Goal: Task Accomplishment & Management: Use online tool/utility

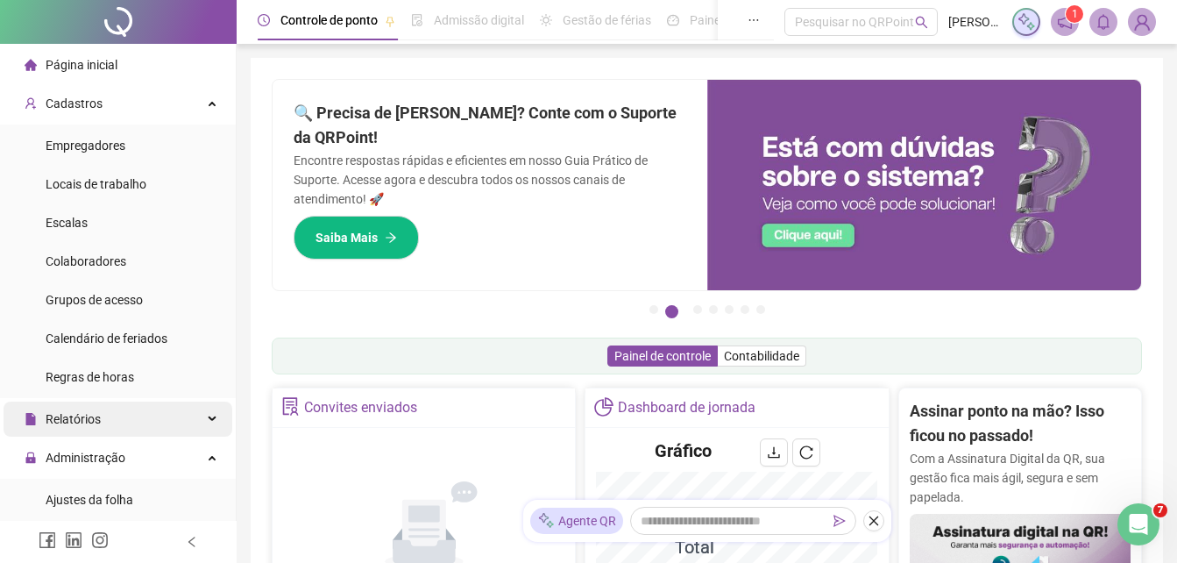
click at [73, 408] on span "Relatórios" at bounding box center [63, 418] width 76 height 35
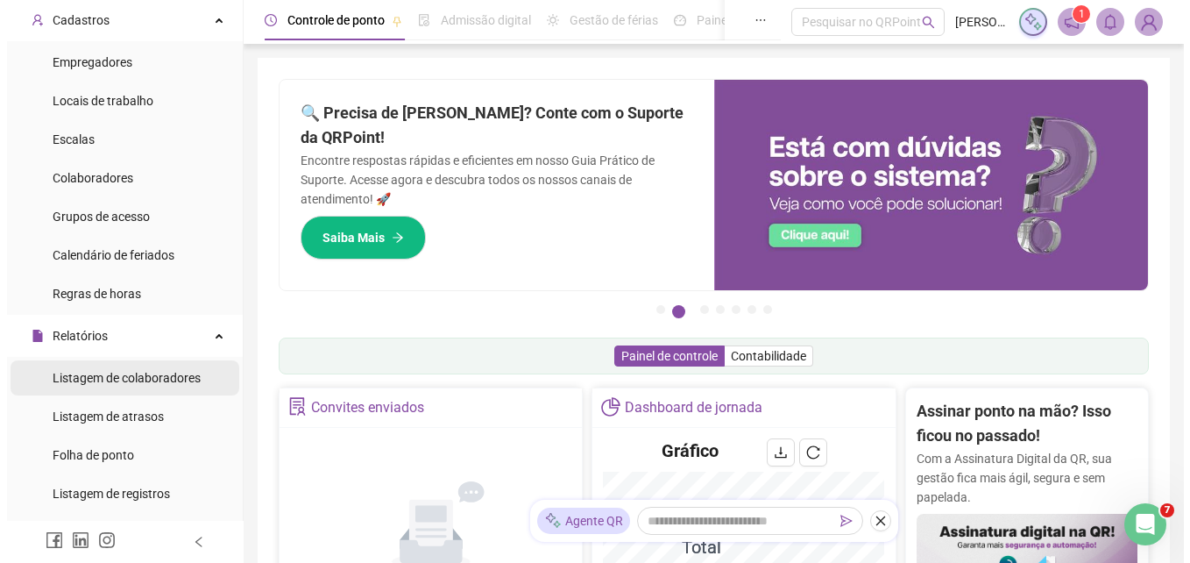
scroll to position [88, 0]
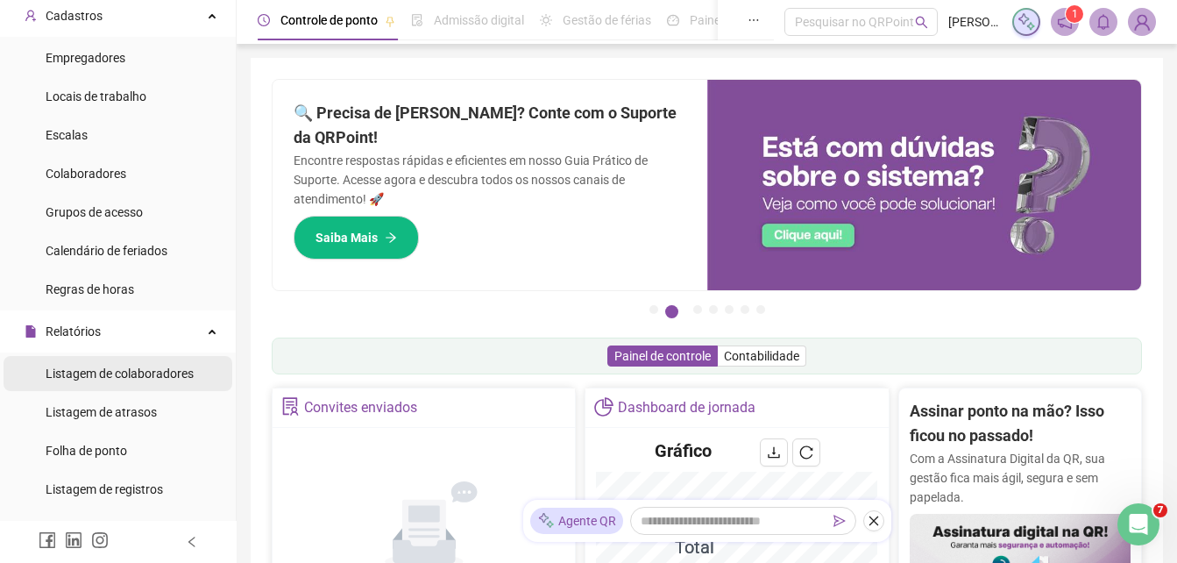
click at [107, 376] on span "Listagem de colaboradores" at bounding box center [120, 373] width 148 height 14
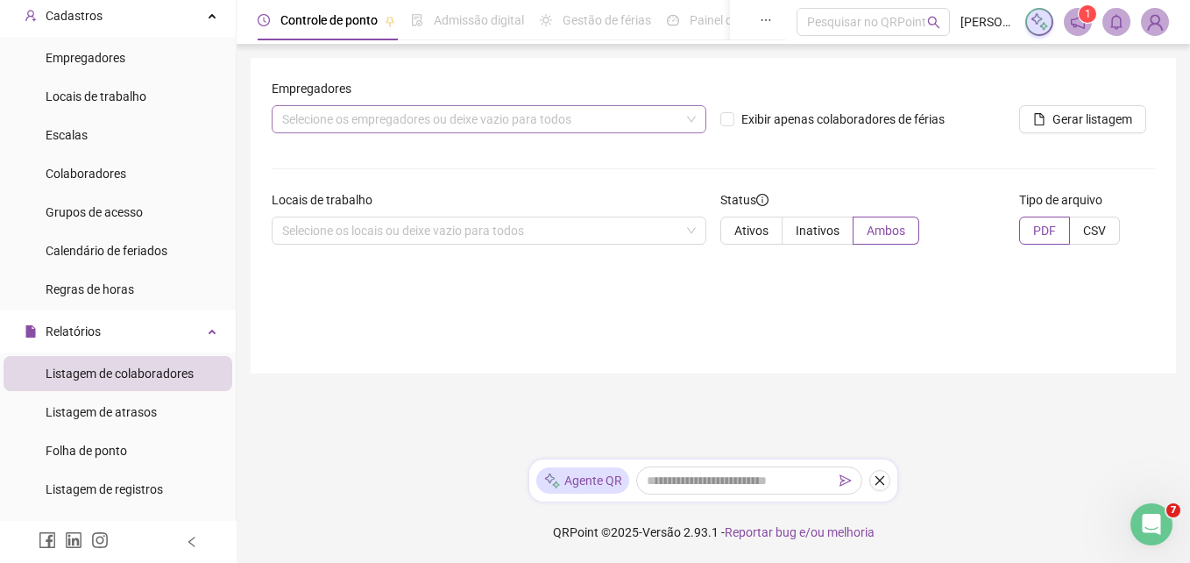
click at [563, 125] on div "Selecione os empregadores ou deixe vazio para todos" at bounding box center [489, 119] width 435 height 28
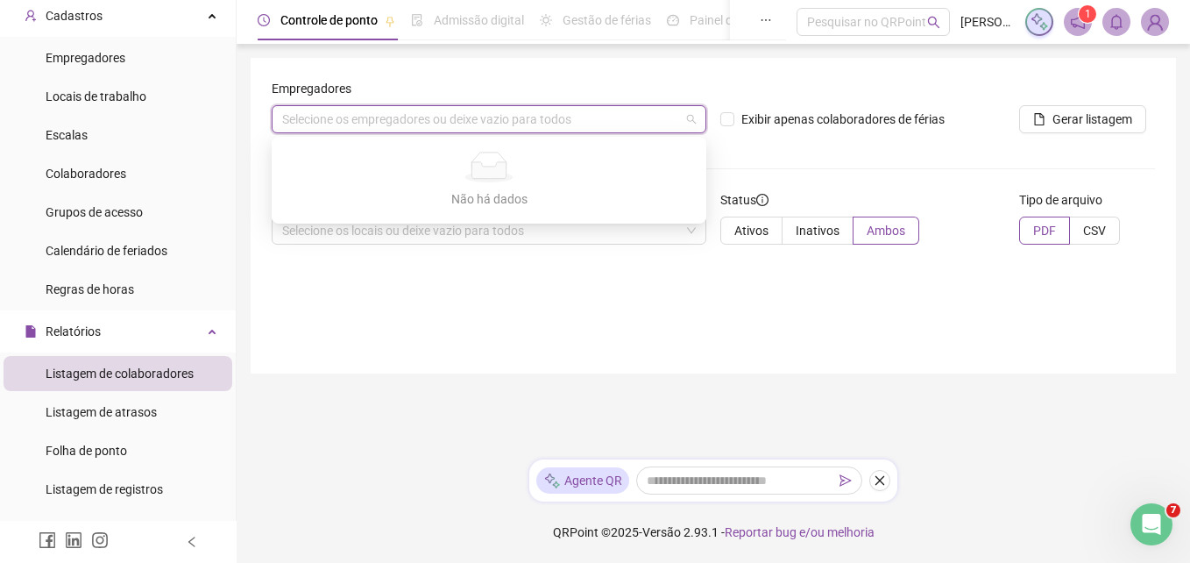
click at [611, 123] on div "Selecione os empregadores ou deixe vazio para todos" at bounding box center [489, 119] width 435 height 28
click at [574, 116] on div "Selecione os empregadores ou deixe vazio para todos" at bounding box center [489, 119] width 435 height 28
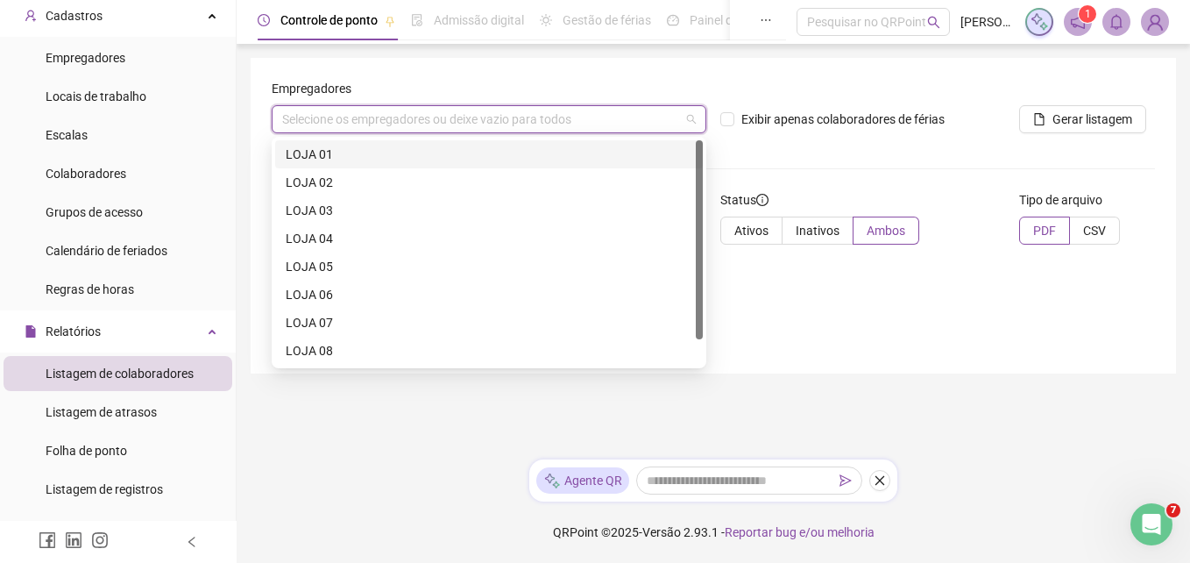
click at [333, 149] on div "LOJA 01" at bounding box center [489, 154] width 407 height 19
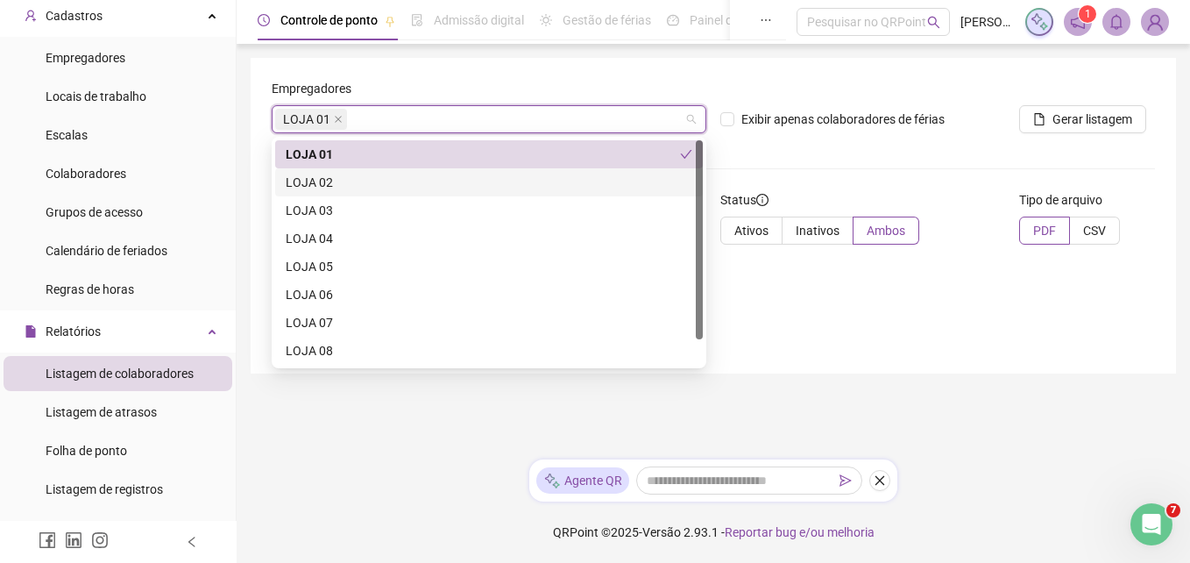
click at [318, 174] on div "LOJA 02" at bounding box center [489, 182] width 407 height 19
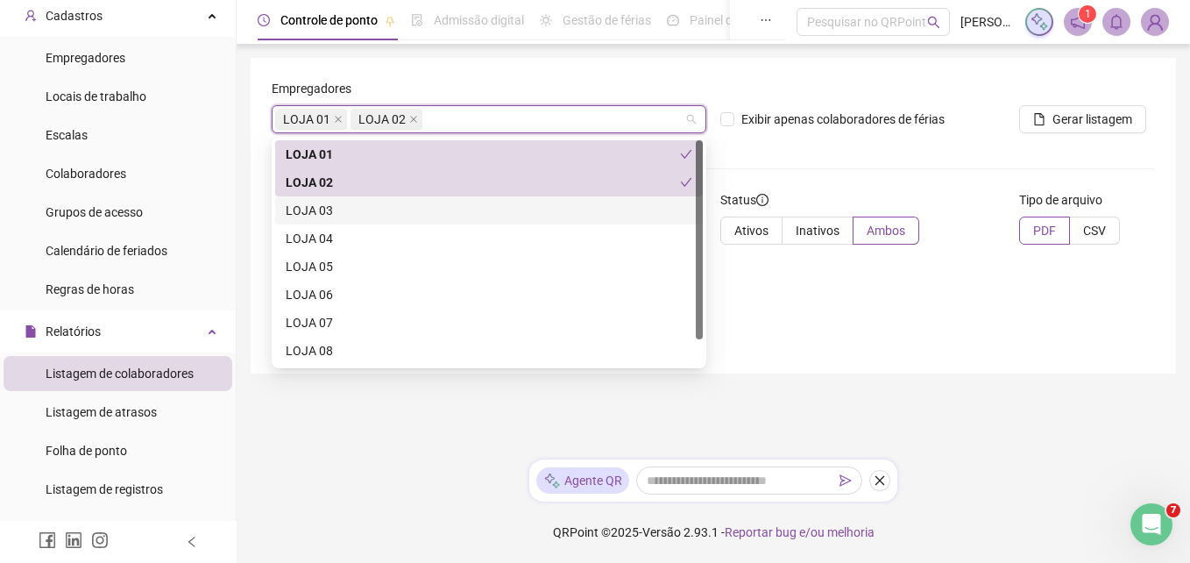
click at [312, 205] on div "LOJA 03" at bounding box center [489, 210] width 407 height 19
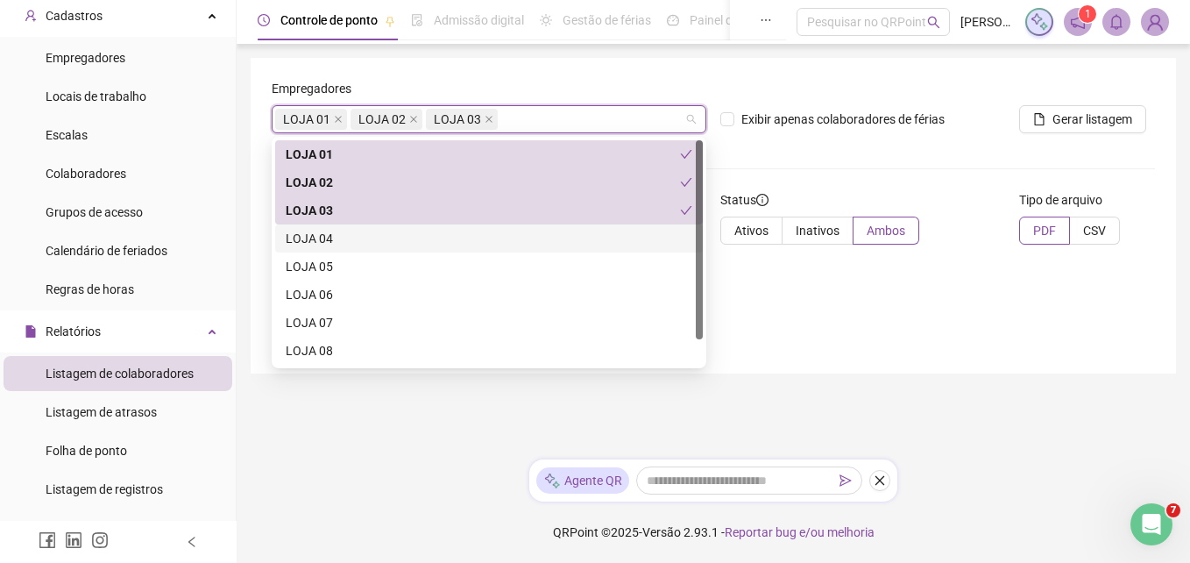
click at [309, 238] on div "LOJA 04" at bounding box center [489, 238] width 407 height 19
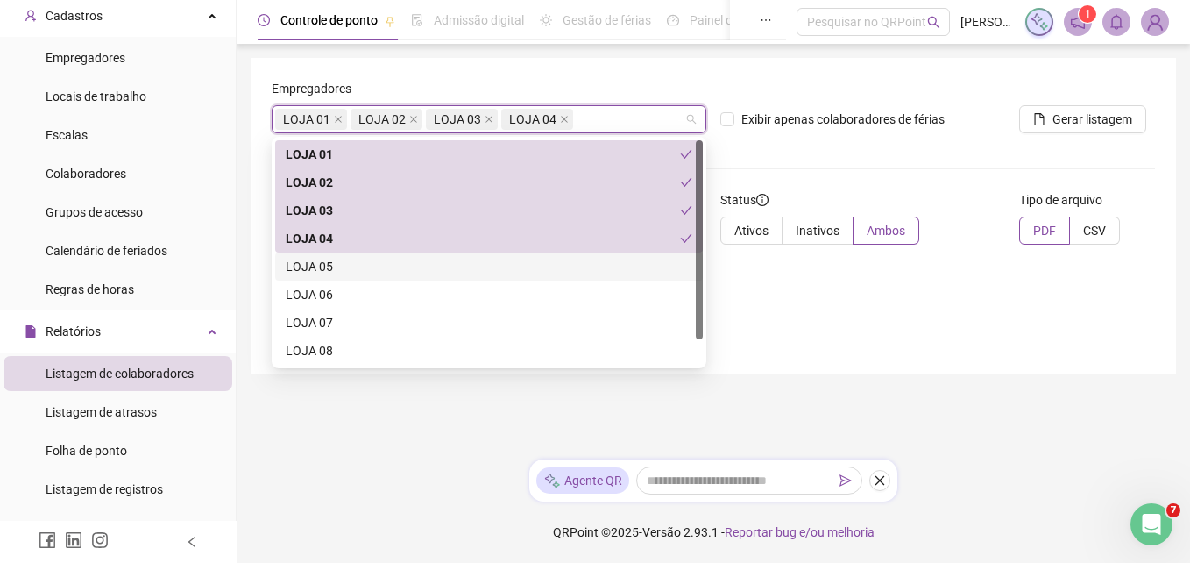
click at [302, 266] on div "LOJA 05" at bounding box center [489, 266] width 407 height 19
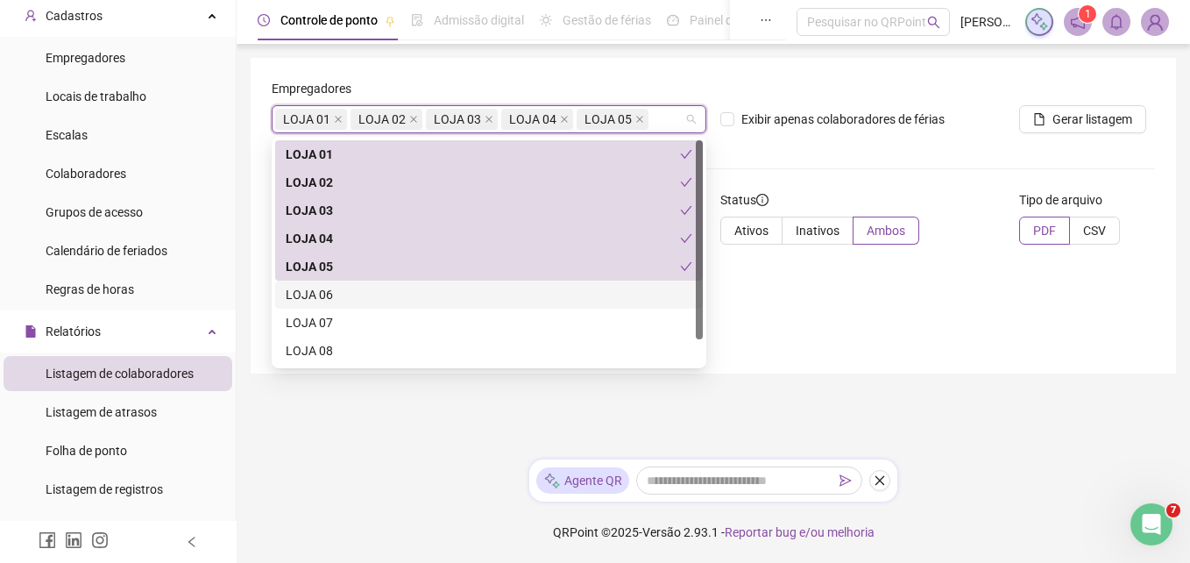
click at [311, 300] on div "LOJA 06" at bounding box center [489, 294] width 407 height 19
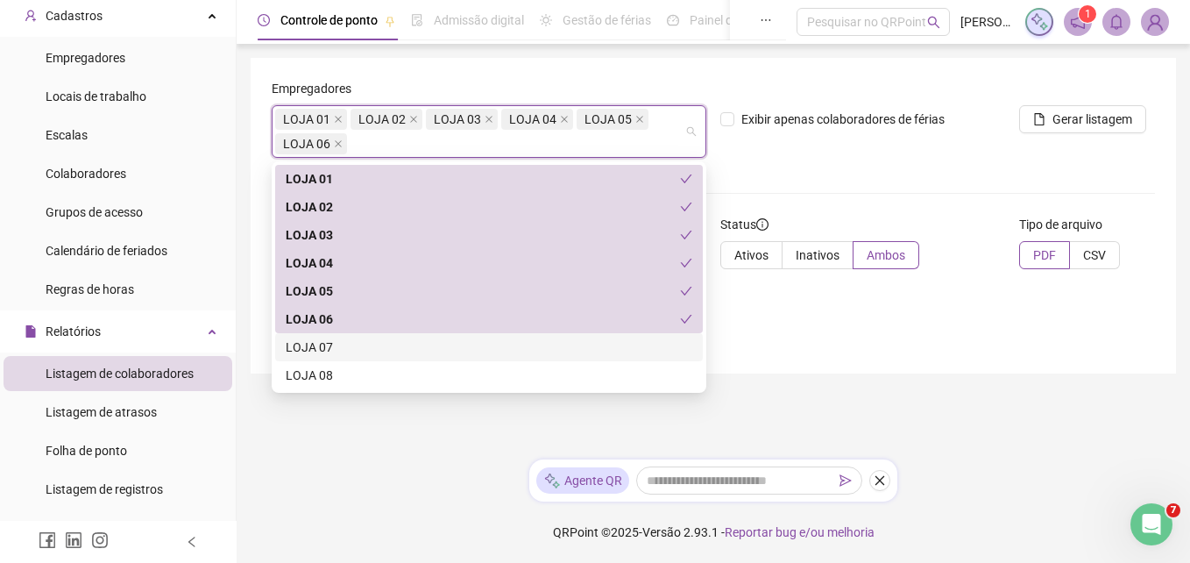
click at [312, 344] on div "LOJA 07" at bounding box center [489, 346] width 407 height 19
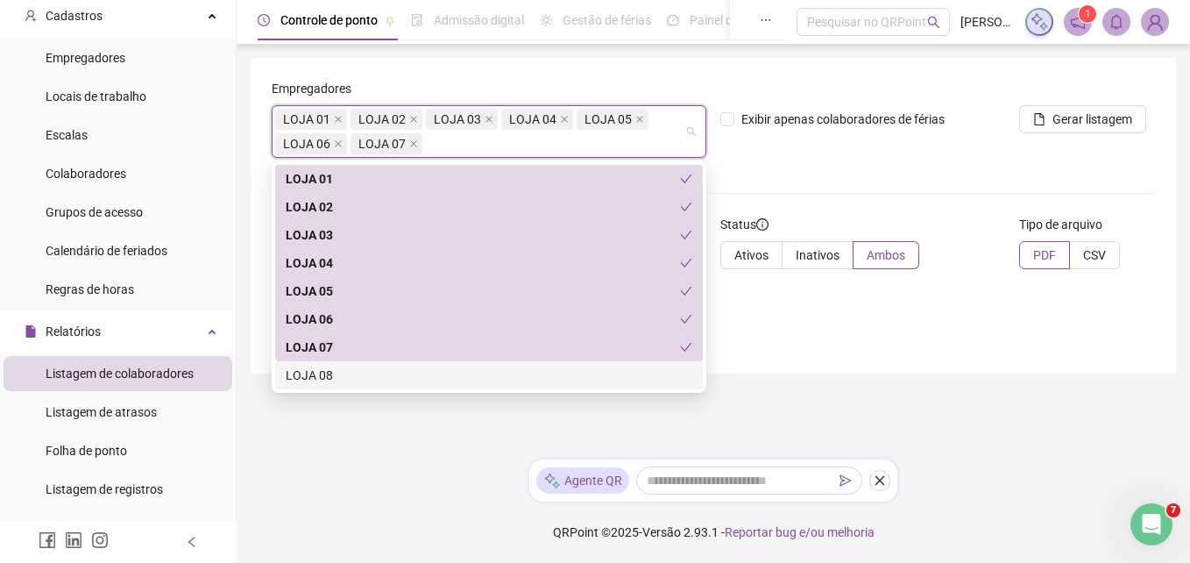
click at [305, 373] on div "LOJA 08" at bounding box center [489, 375] width 407 height 19
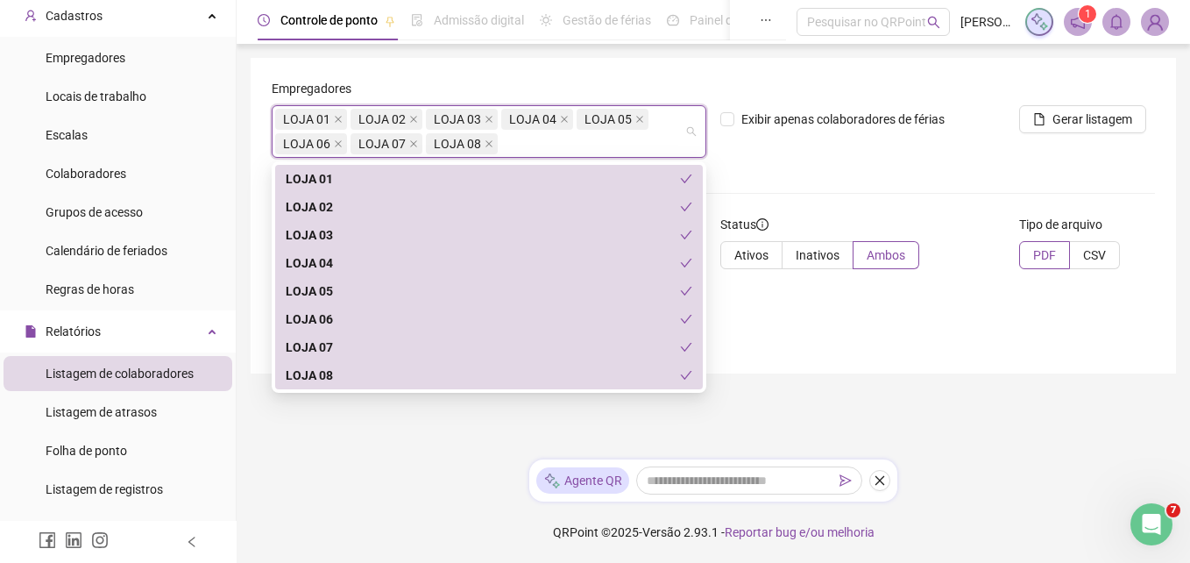
scroll to position [28, 0]
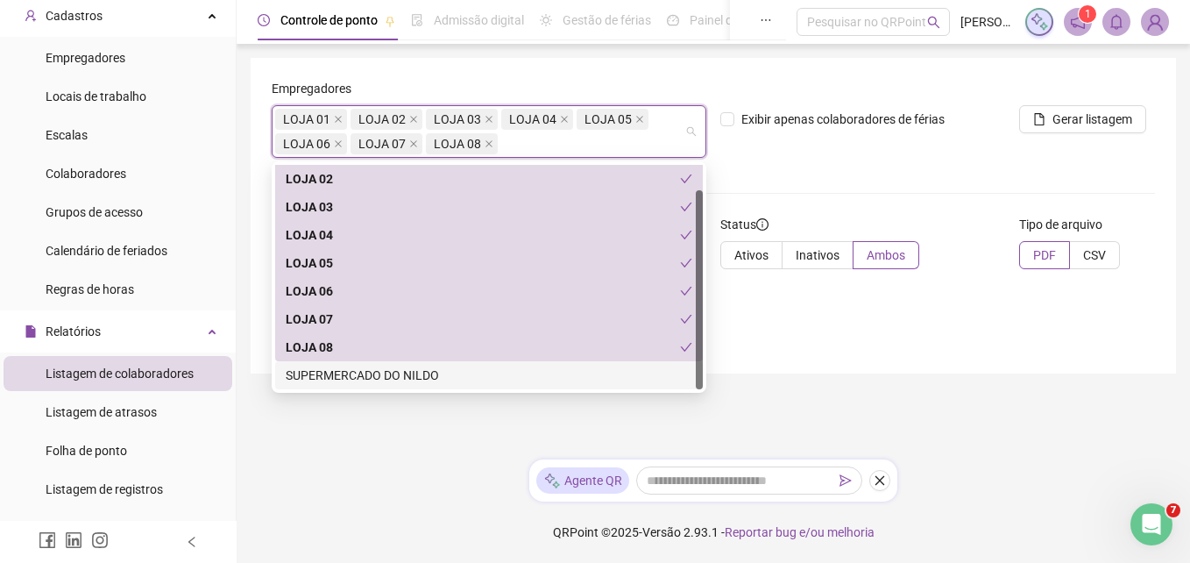
click at [355, 373] on div "SUPERMERCADO DO NILDO" at bounding box center [489, 375] width 407 height 19
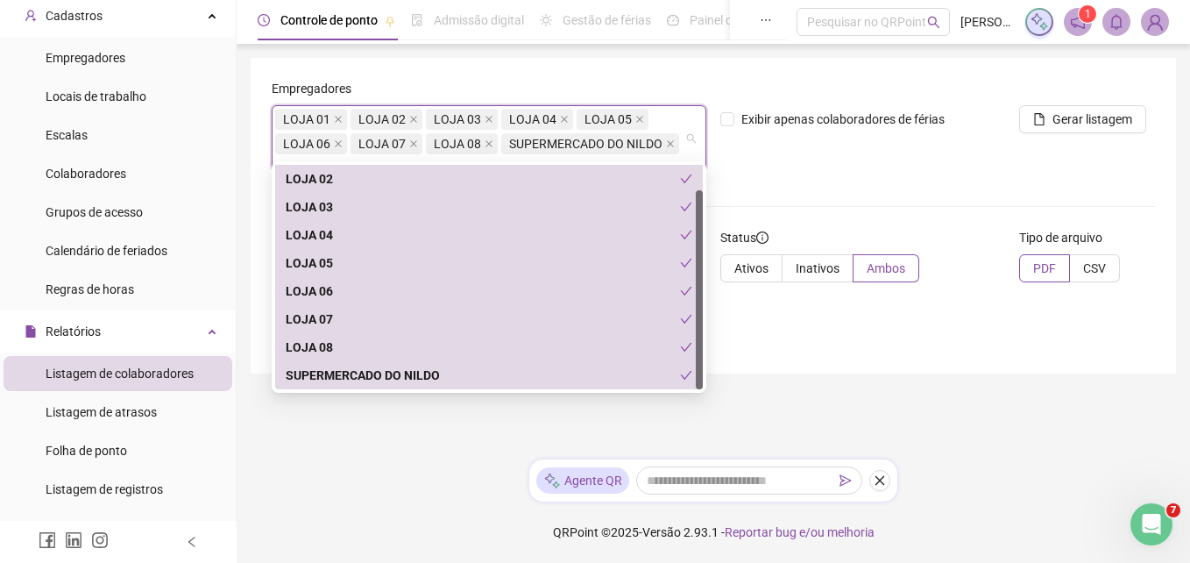
click at [1066, 347] on div "Empregadores LOJA 01 LOJA 02 LOJA 03 LOJA 04 LOJA 05 LOJA 06 LOJA 07 LOJA 08 SU…" at bounding box center [714, 216] width 926 height 316
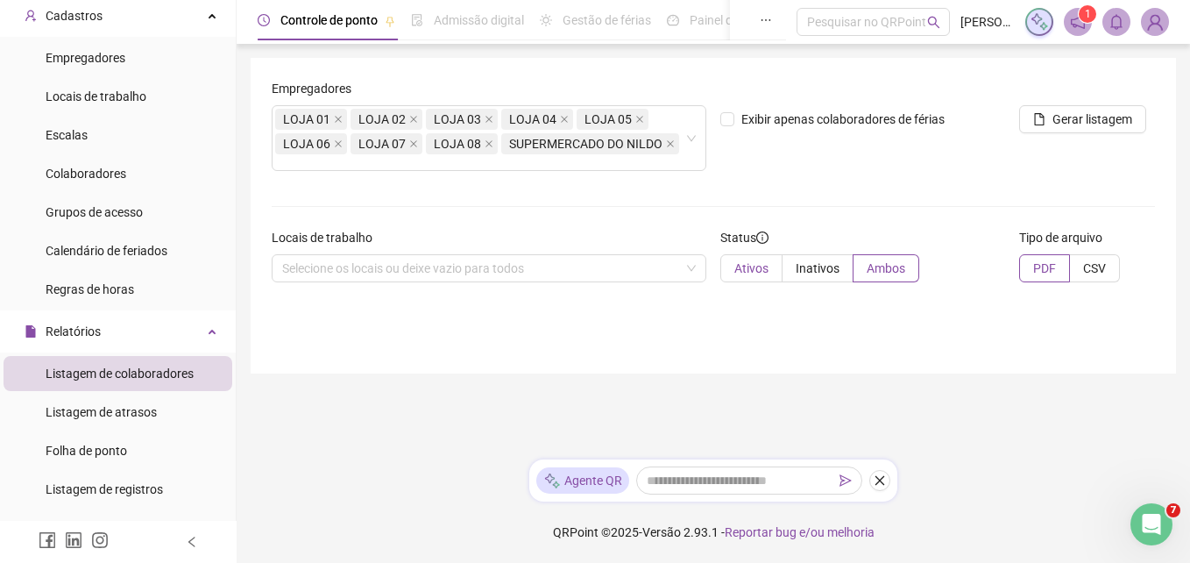
click at [765, 261] on span "Ativos" at bounding box center [752, 268] width 34 height 14
click at [1074, 117] on span "Gerar listagem" at bounding box center [1093, 119] width 80 height 19
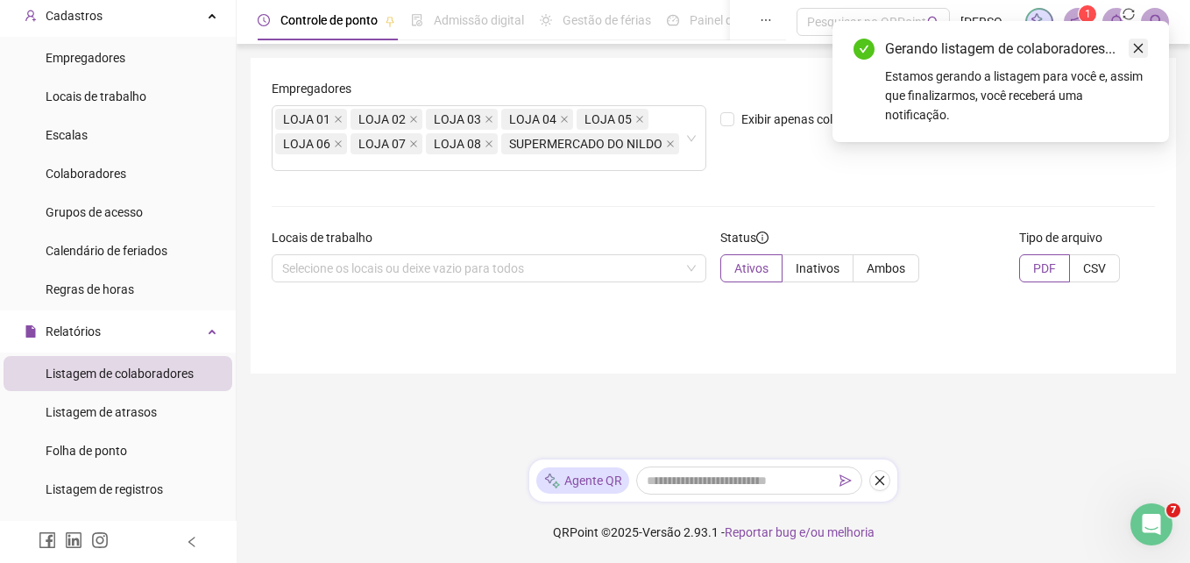
click at [1134, 47] on icon "close" at bounding box center [1138, 48] width 12 height 12
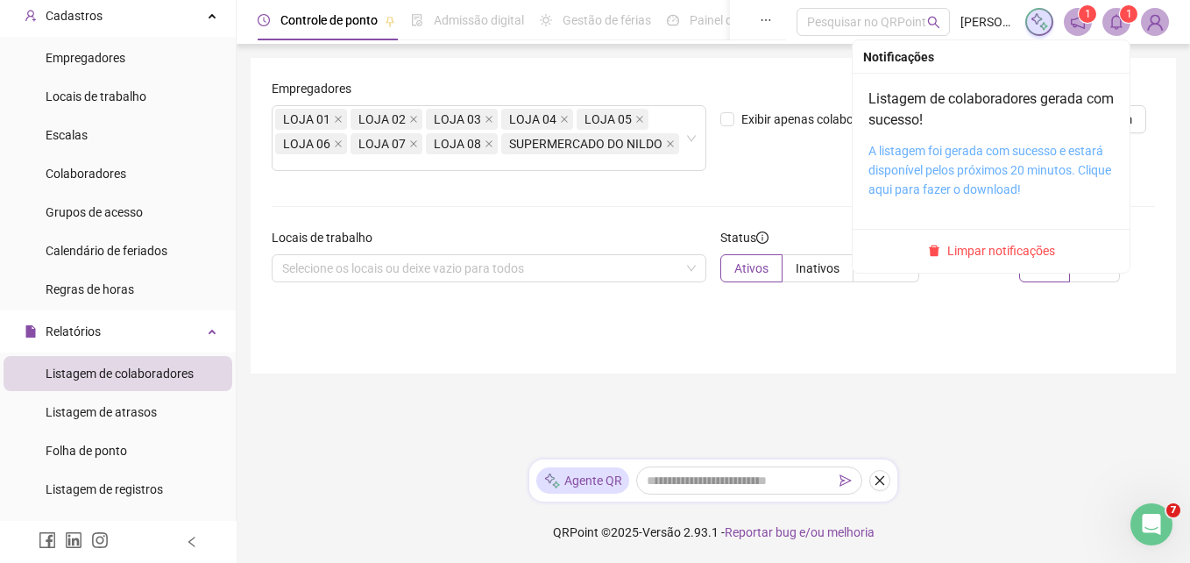
click at [973, 162] on link "A listagem foi gerada com sucesso e estará disponível pelos próximos 20 minutos…" at bounding box center [990, 170] width 243 height 53
